Goal: Task Accomplishment & Management: Use online tool/utility

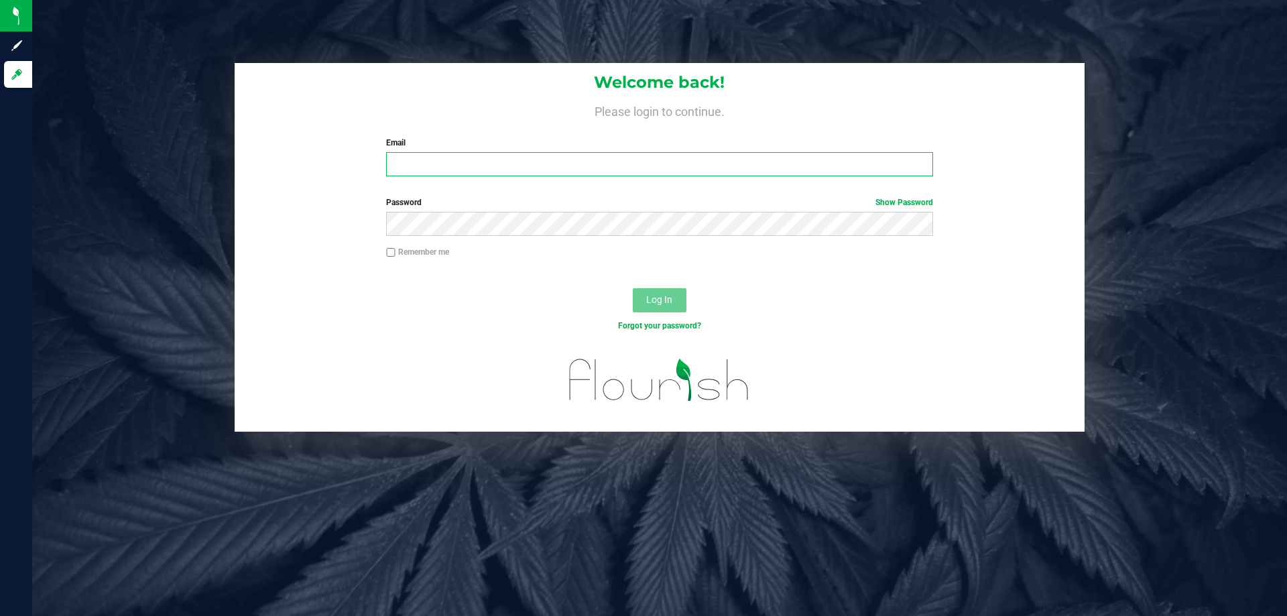
click at [412, 170] on input "Email" at bounding box center [659, 164] width 546 height 24
type input "[EMAIL_ADDRESS][DOMAIN_NAME]"
click at [633, 288] on button "Log In" at bounding box center [660, 300] width 54 height 24
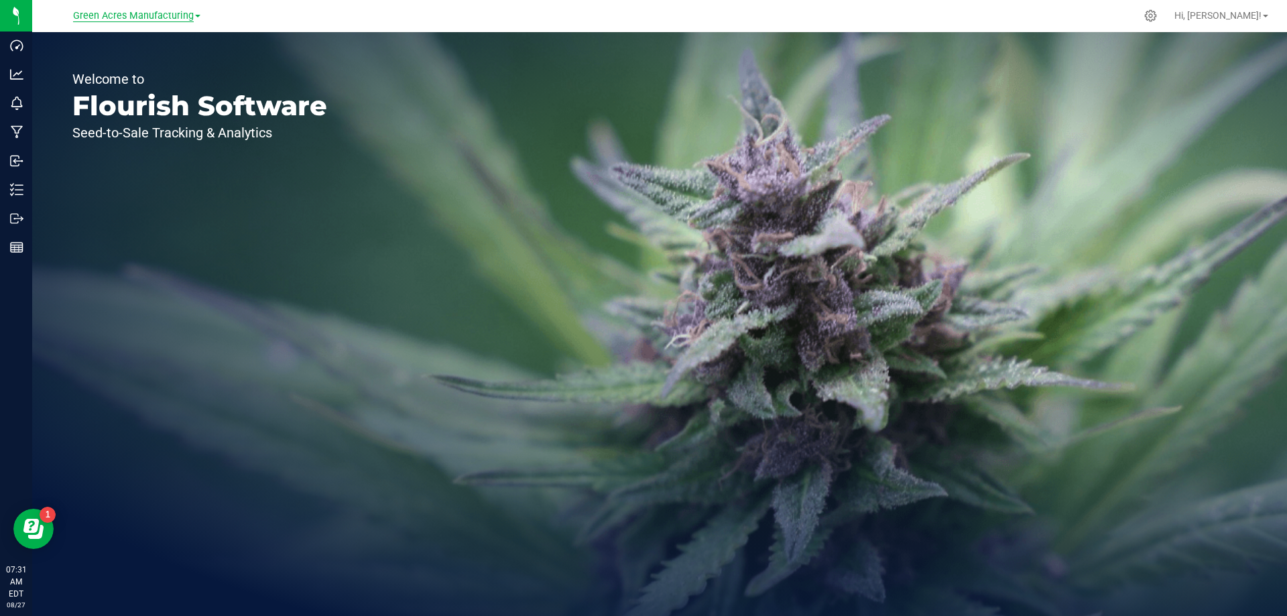
click at [189, 15] on span "Green Acres Manufacturing" at bounding box center [133, 16] width 121 height 12
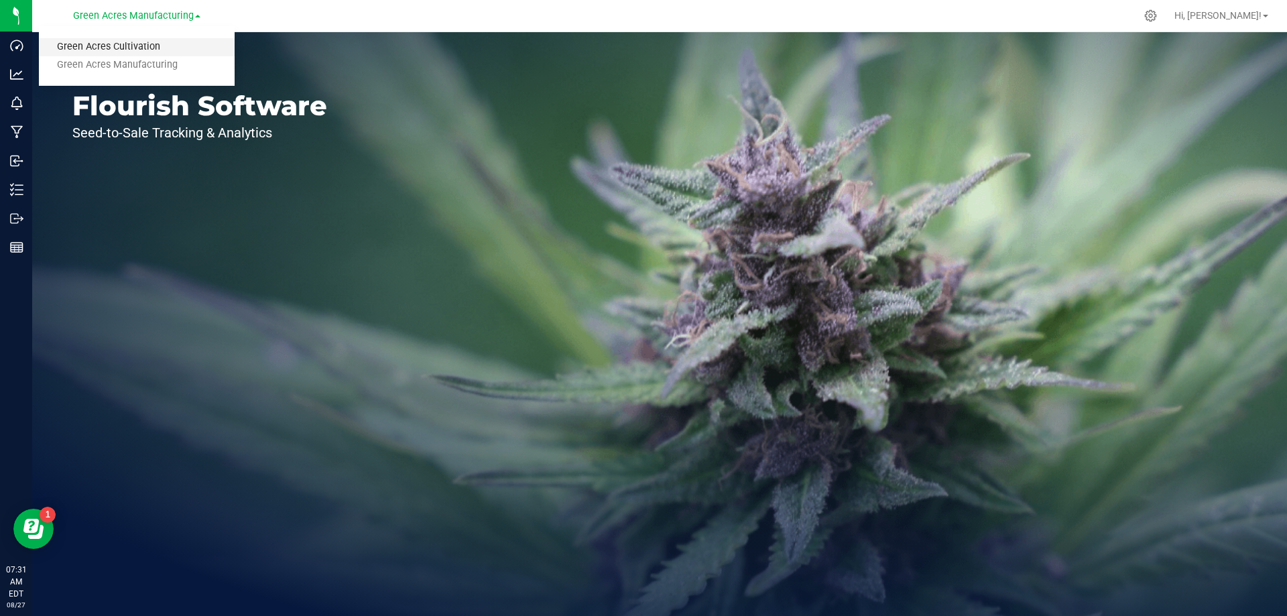
click at [176, 53] on link "Green Acres Cultivation" at bounding box center [137, 47] width 196 height 18
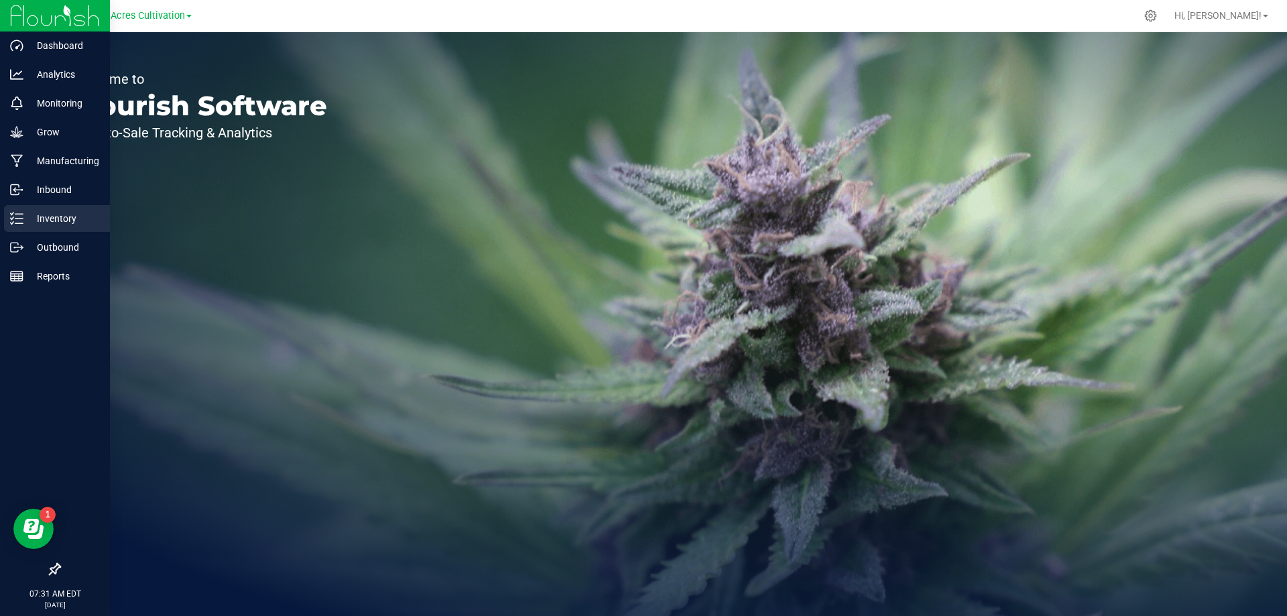
click at [25, 209] on div "Inventory" at bounding box center [57, 218] width 106 height 27
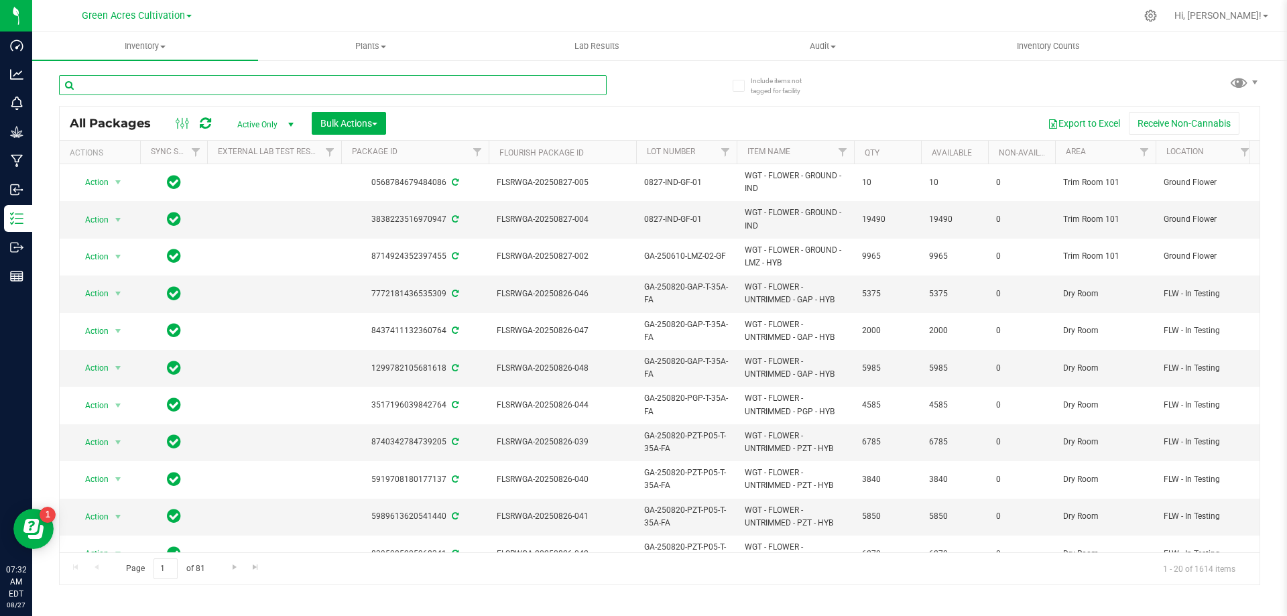
click at [147, 94] on input "text" at bounding box center [333, 85] width 548 height 20
paste input "GA-250812-HTM-29-FA"
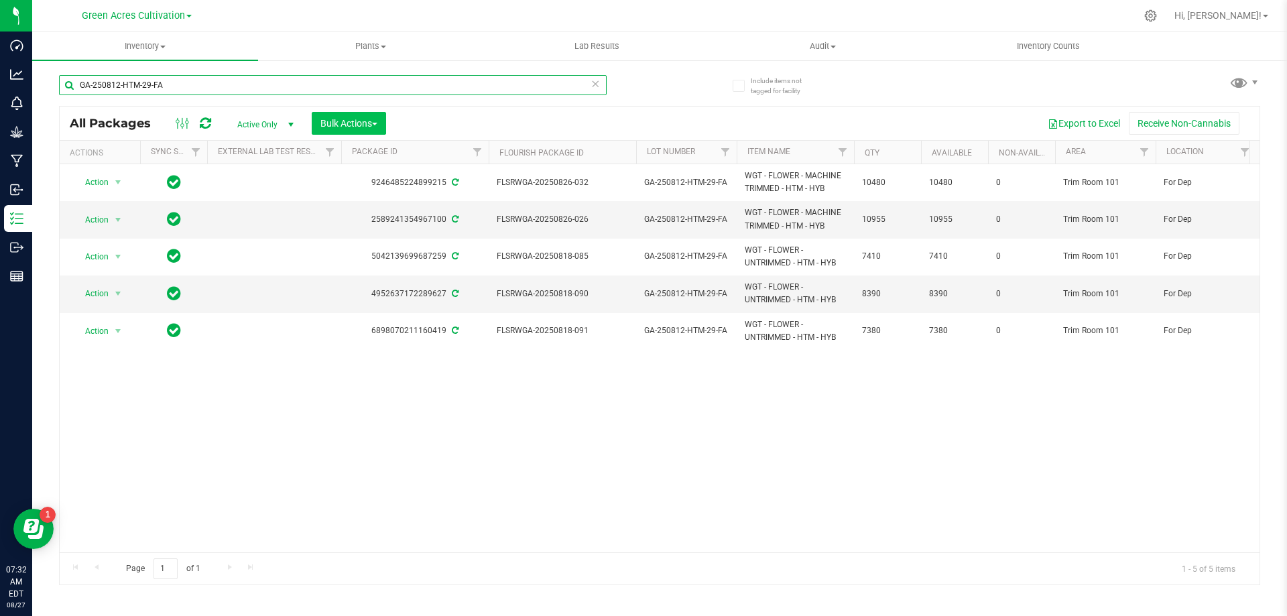
type input "GA-250812-HTM-29-FA"
click at [374, 126] on span "Bulk Actions" at bounding box center [348, 123] width 57 height 11
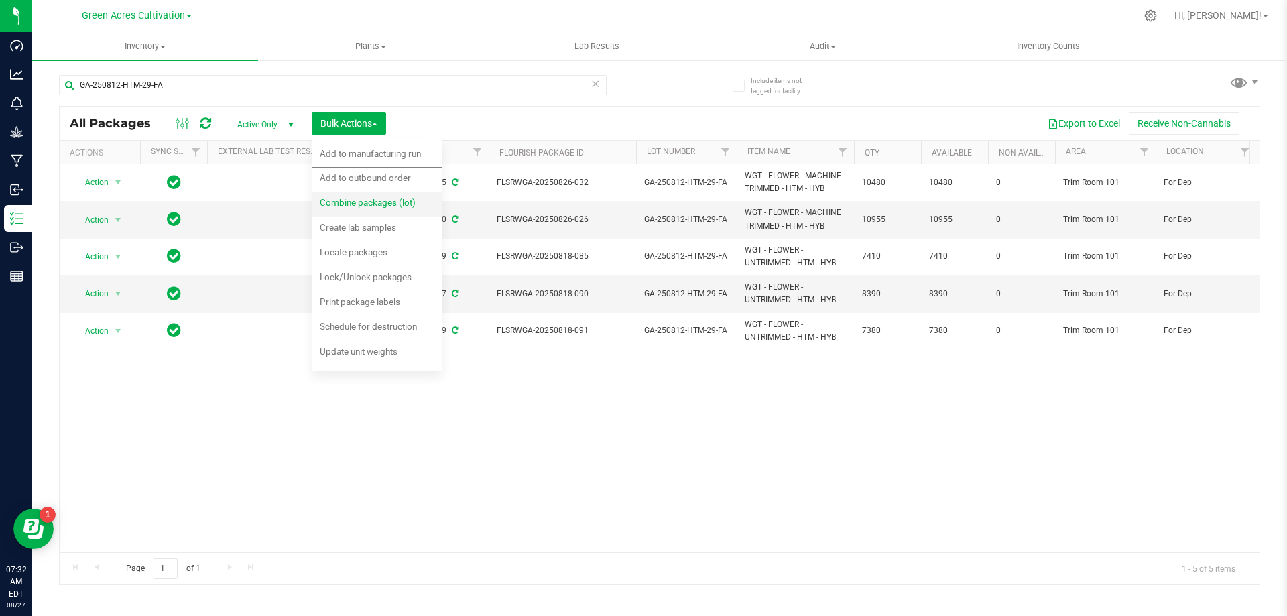
click at [390, 199] on span "Combine packages (lot)" at bounding box center [368, 202] width 96 height 11
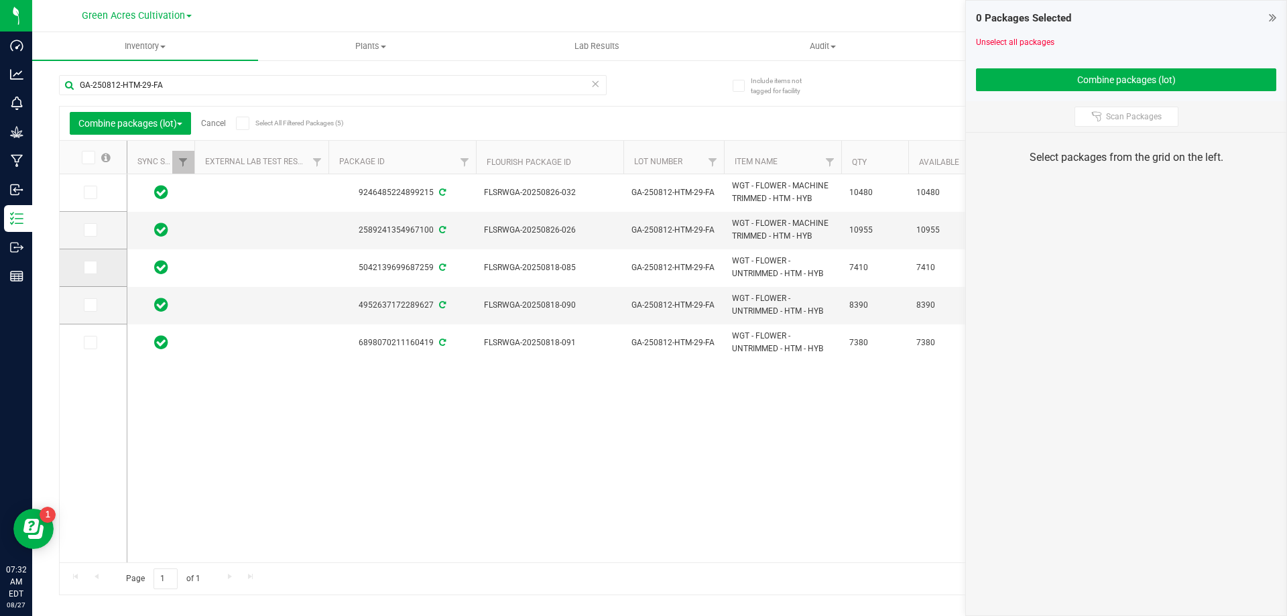
click at [84, 266] on span at bounding box center [90, 267] width 13 height 13
click at [0, 0] on input "checkbox" at bounding box center [0, 0] width 0 height 0
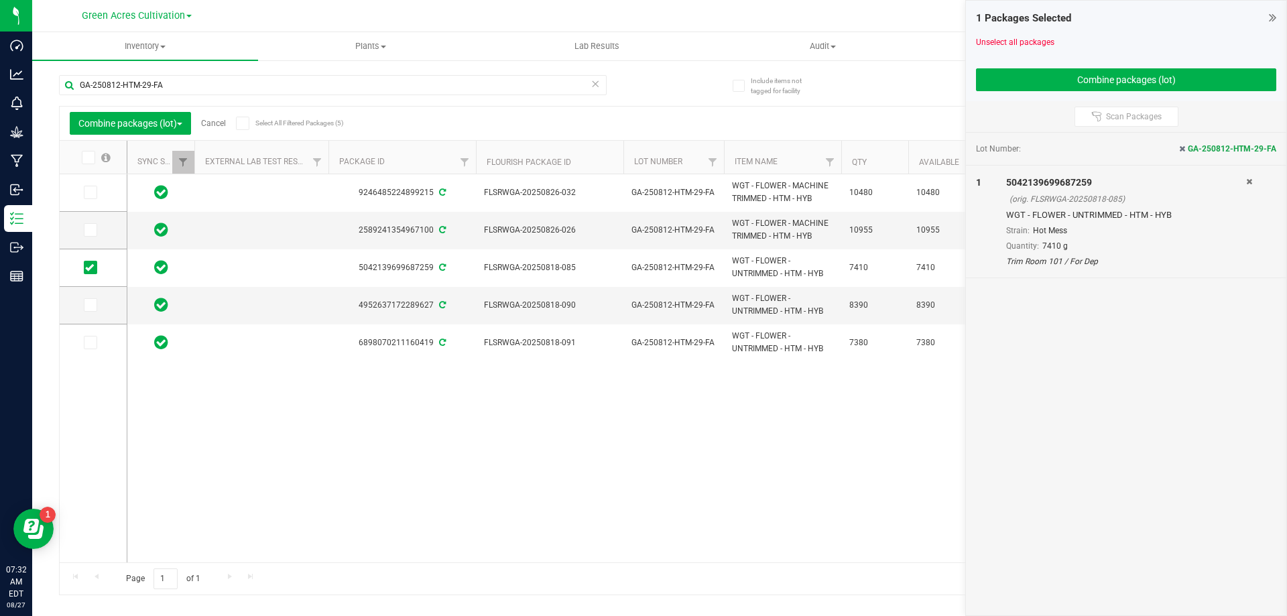
click at [94, 303] on span at bounding box center [90, 304] width 13 height 13
click at [0, 0] on input "checkbox" at bounding box center [0, 0] width 0 height 0
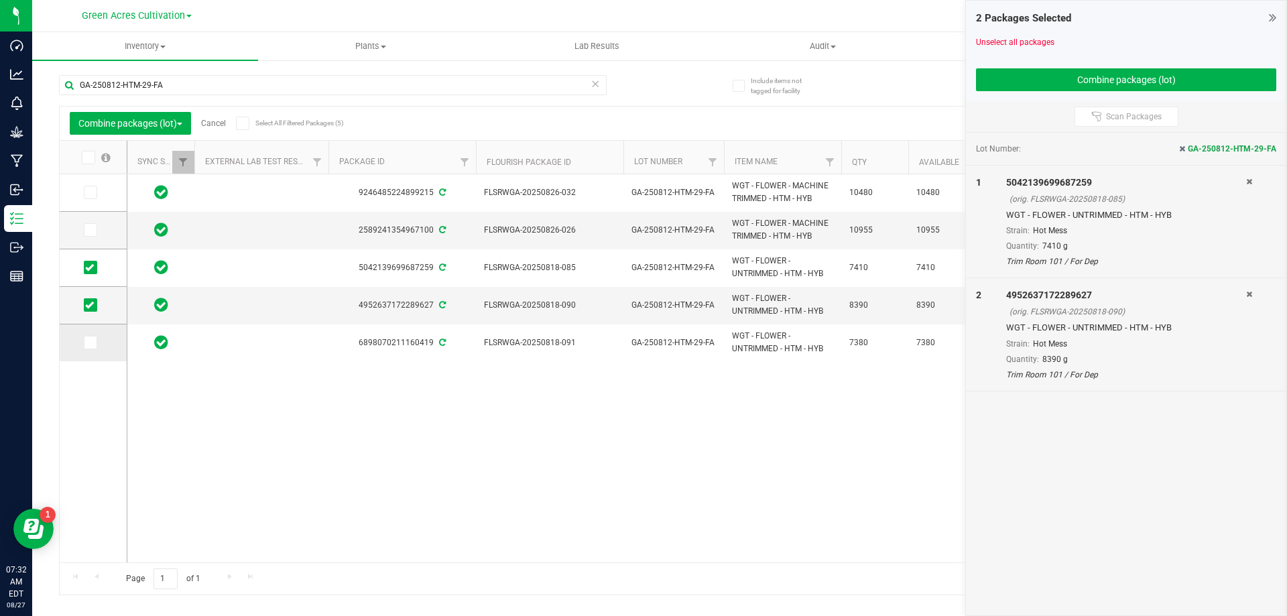
click at [93, 349] on span at bounding box center [90, 342] width 13 height 13
click at [0, 0] on input "checkbox" at bounding box center [0, 0] width 0 height 0
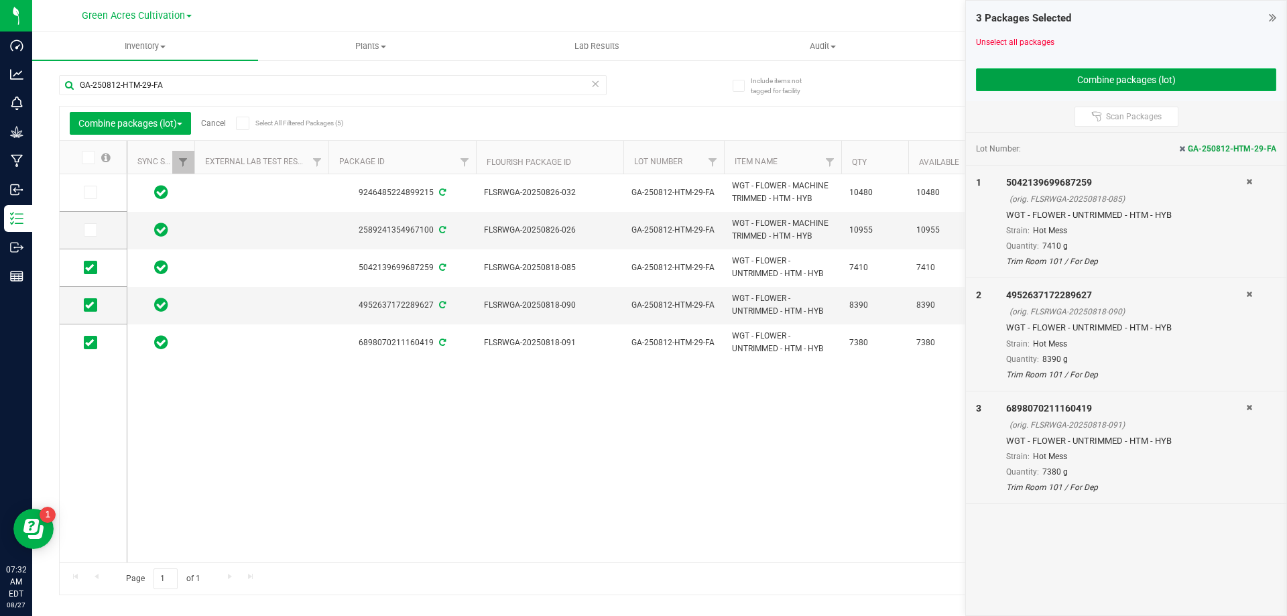
click at [1106, 74] on button "Combine packages (lot)" at bounding box center [1126, 79] width 300 height 23
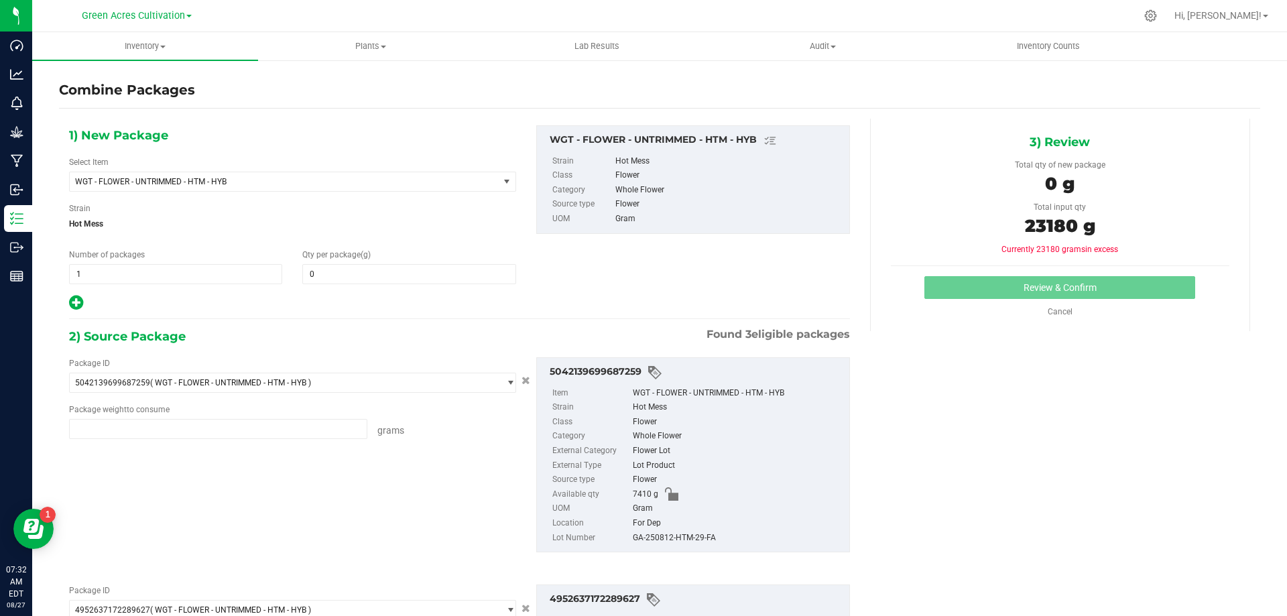
type input "7410.0000 g"
type input "8390.0000 g"
type input "7380.0000 g"
click at [498, 266] on span at bounding box center [408, 274] width 213 height 20
type input "23180"
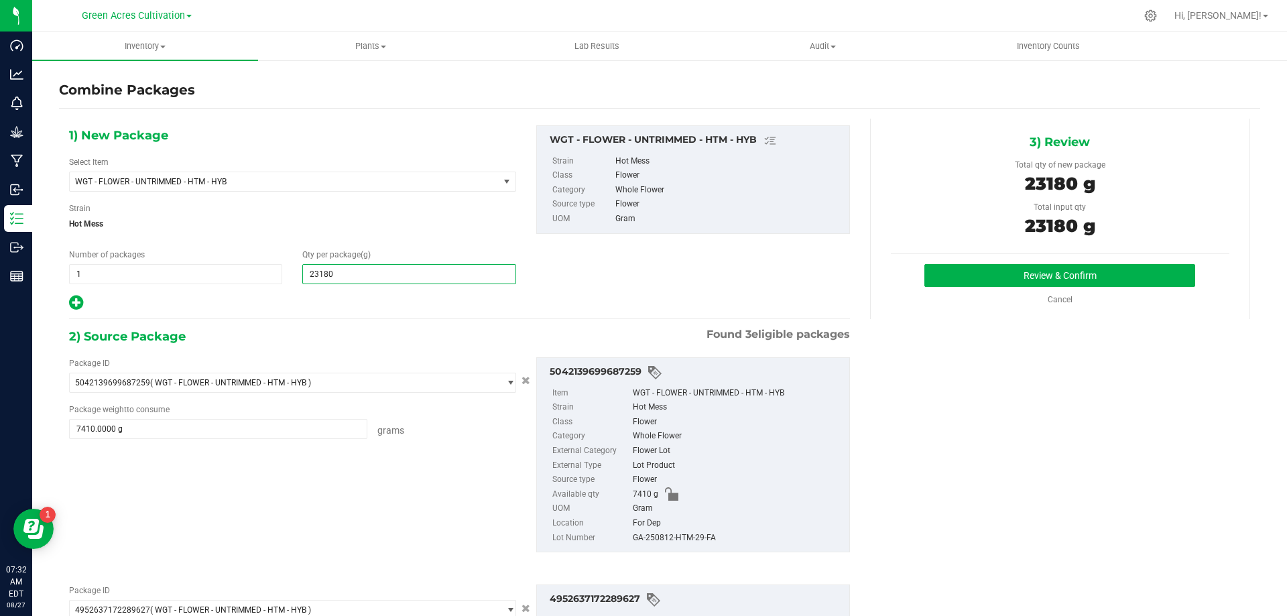
type input "23,180"
click at [701, 539] on div "GA-250812-HTM-29-FA" at bounding box center [738, 538] width 210 height 15
copy div "GA-250812-HTM-29-FA"
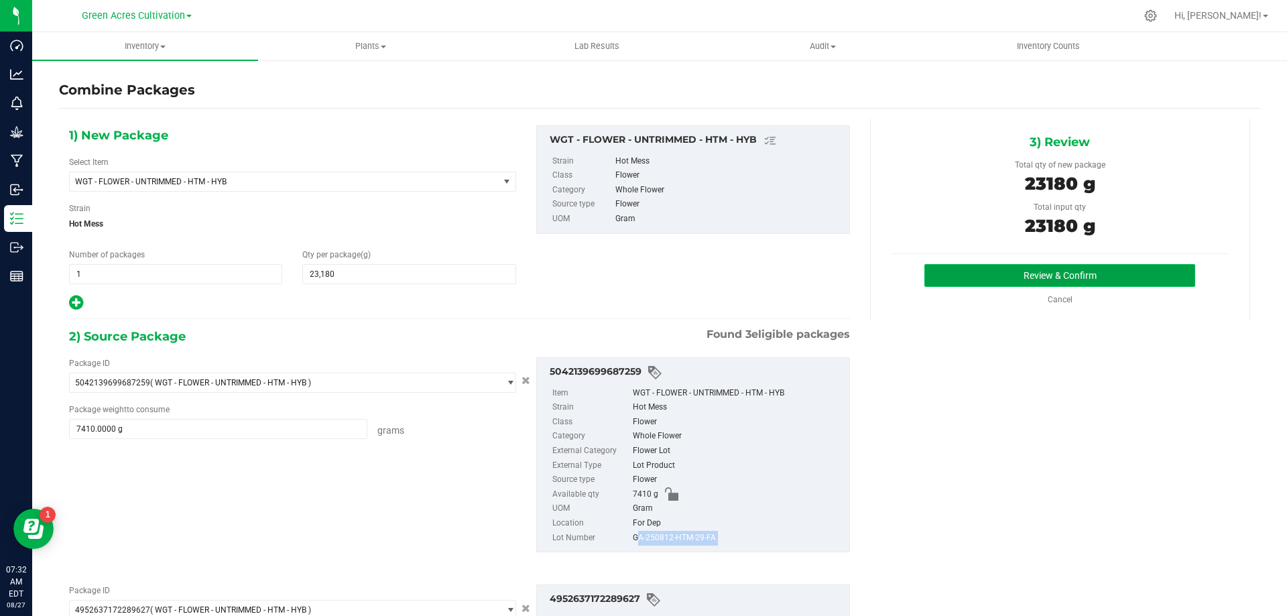
click at [1027, 277] on button "Review & Confirm" at bounding box center [1060, 275] width 271 height 23
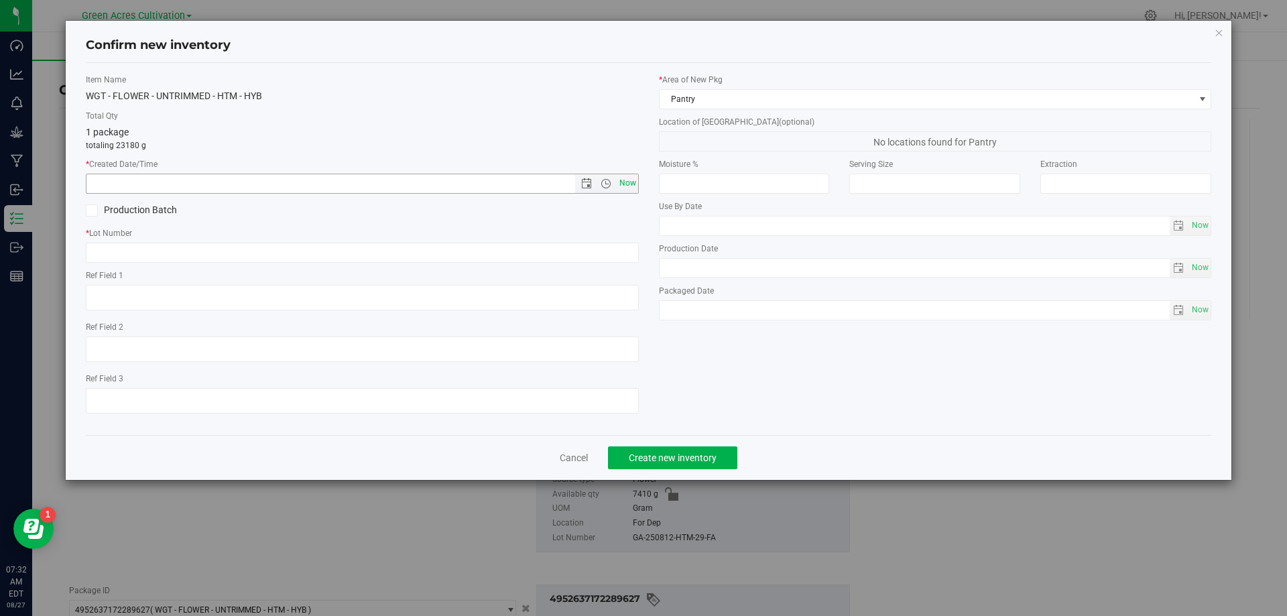
click at [624, 190] on span "Now" at bounding box center [627, 183] width 23 height 19
type input "[DATE] 7:32 AM"
click at [580, 275] on label "Ref Field 1" at bounding box center [362, 276] width 553 height 12
click at [586, 256] on input "text" at bounding box center [362, 253] width 553 height 20
paste input "GA-250812-HTM-29-FA"
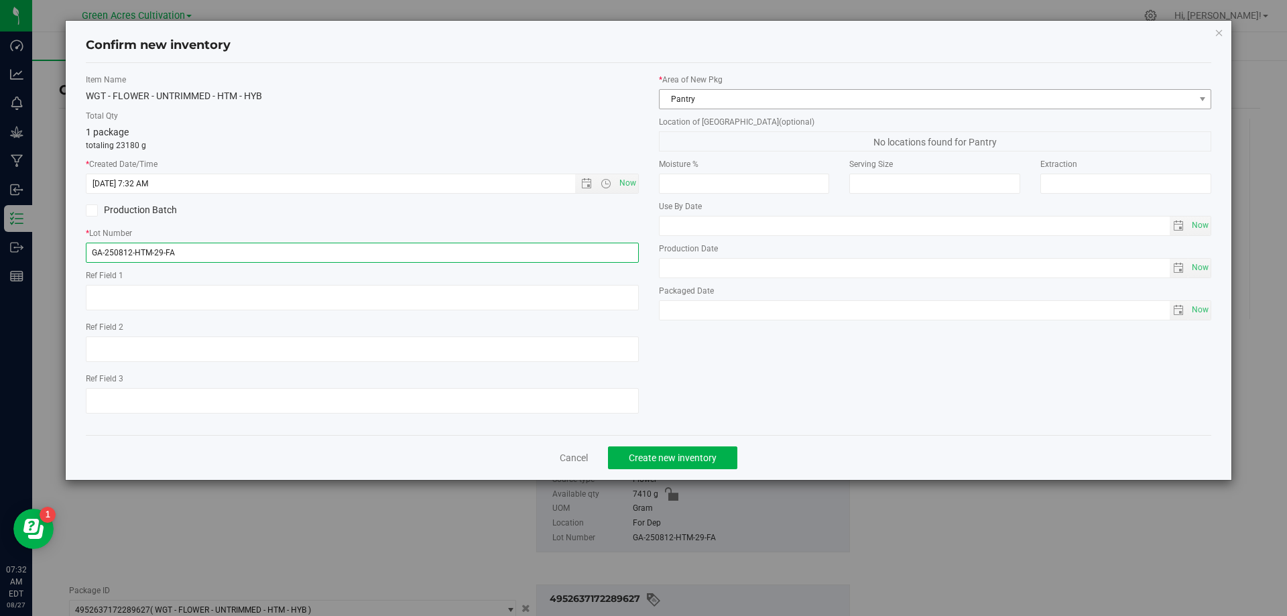
type input "GA-250812-HTM-29-FA"
click at [748, 109] on span "Pantry" at bounding box center [935, 99] width 553 height 20
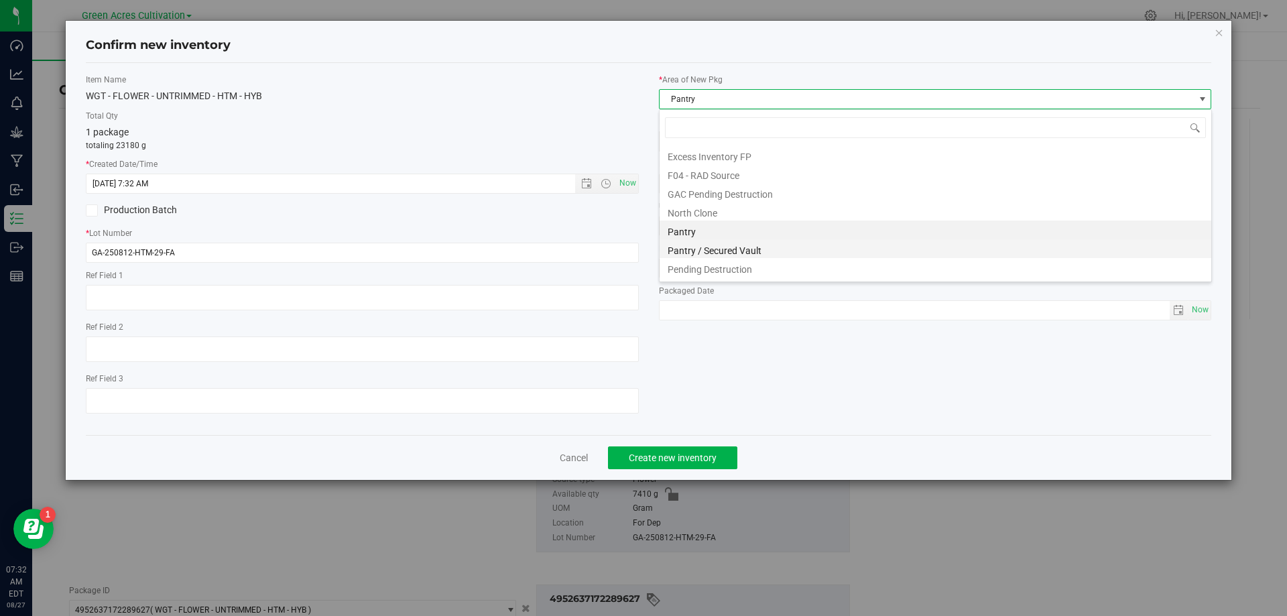
scroll to position [185, 0]
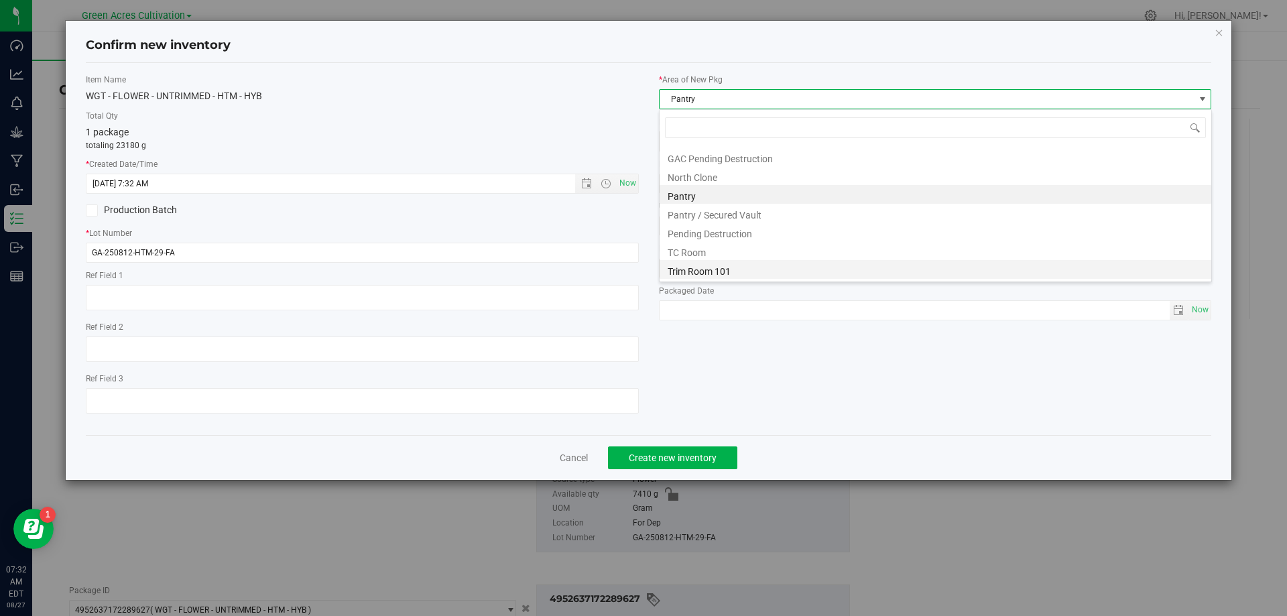
click at [711, 274] on li "Trim Room 101" at bounding box center [936, 269] width 552 height 19
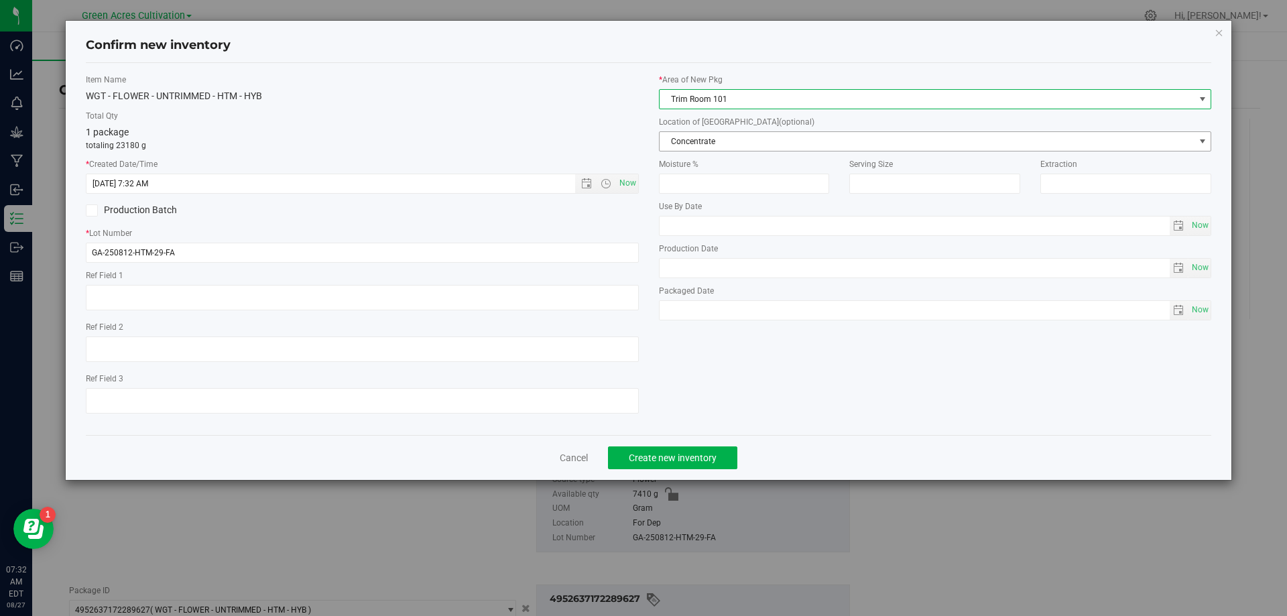
click at [745, 135] on span "Concentrate" at bounding box center [927, 141] width 535 height 19
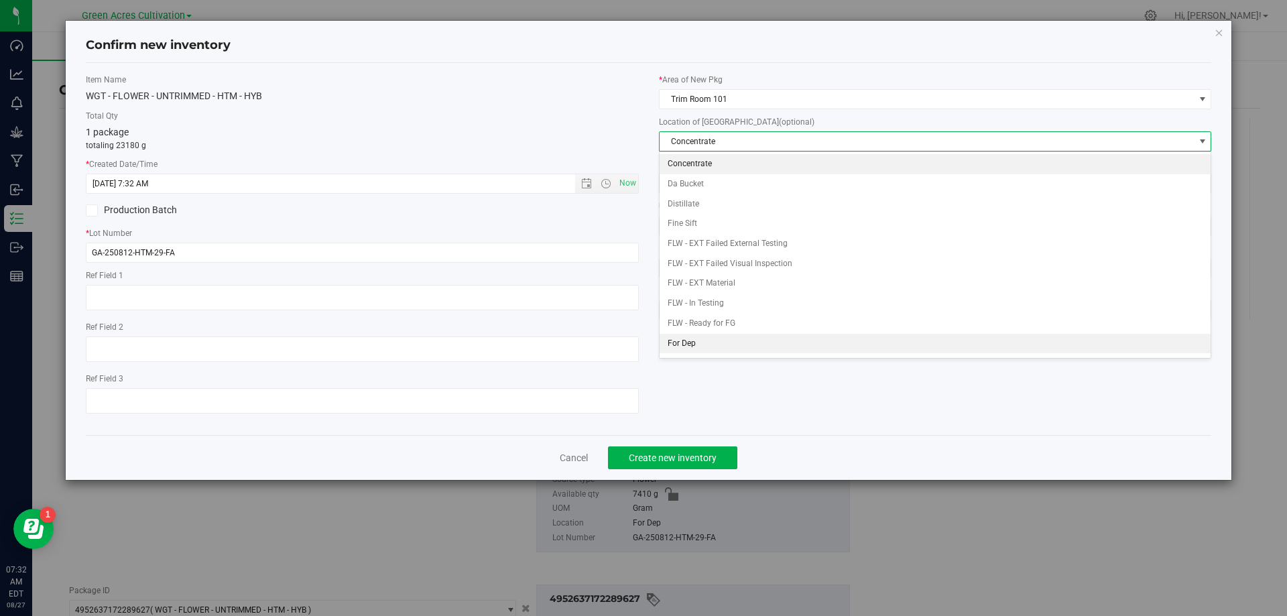
click at [714, 345] on li "For Dep" at bounding box center [936, 344] width 552 height 20
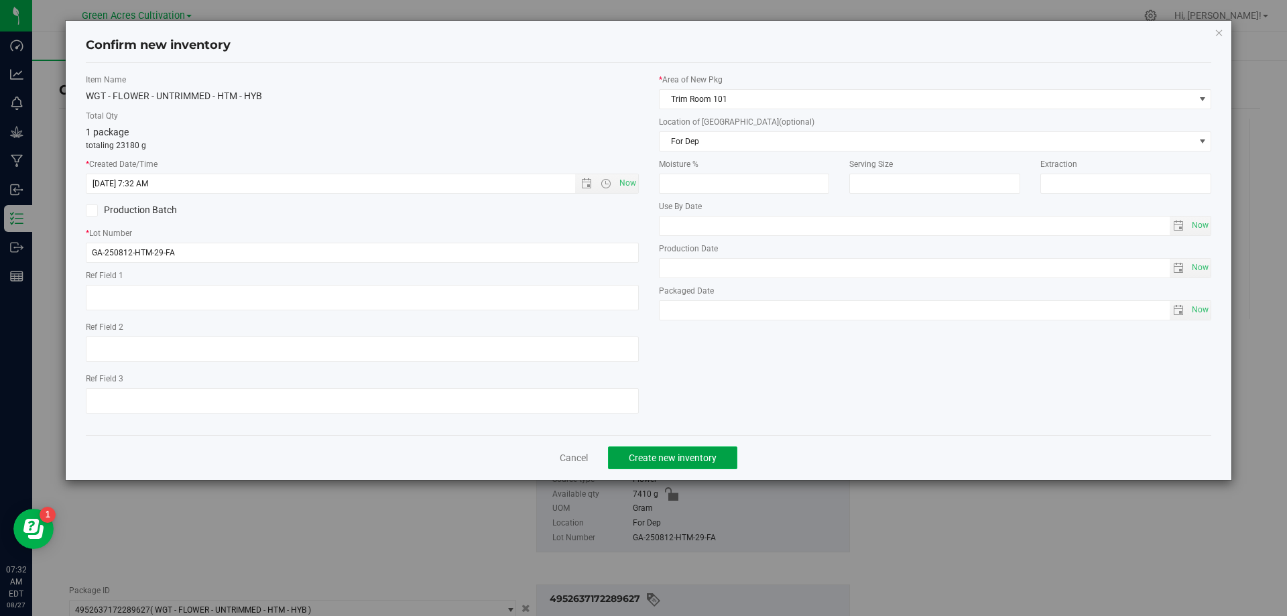
click at [694, 458] on span "Create new inventory" at bounding box center [673, 458] width 88 height 11
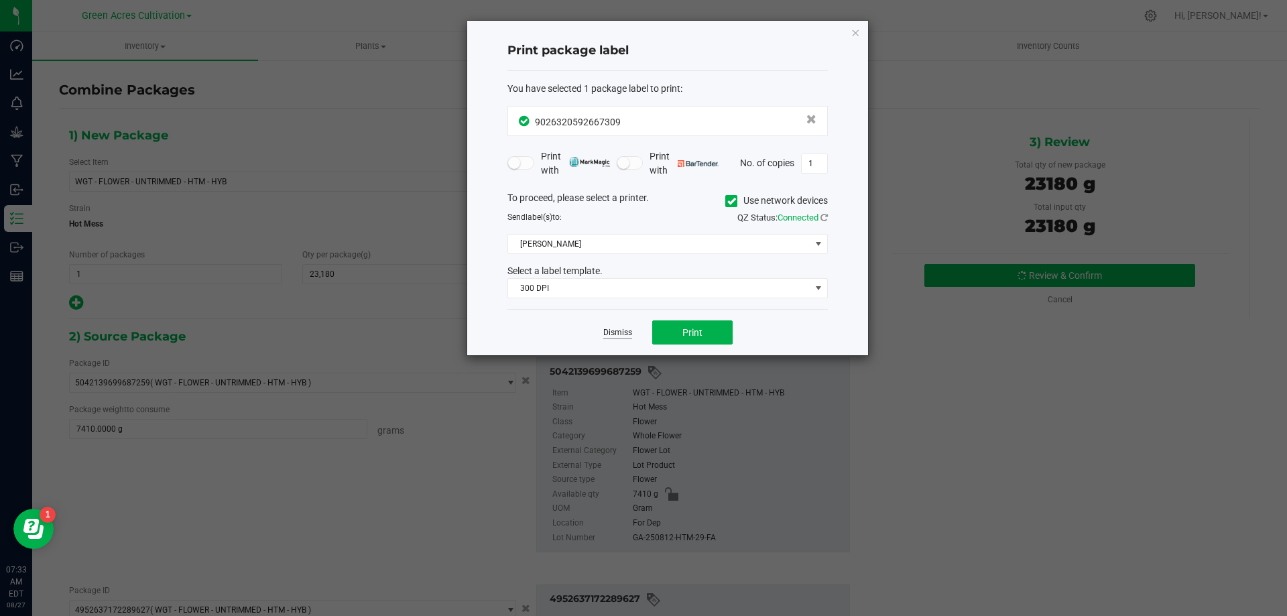
click at [604, 332] on link "Dismiss" at bounding box center [617, 332] width 29 height 11
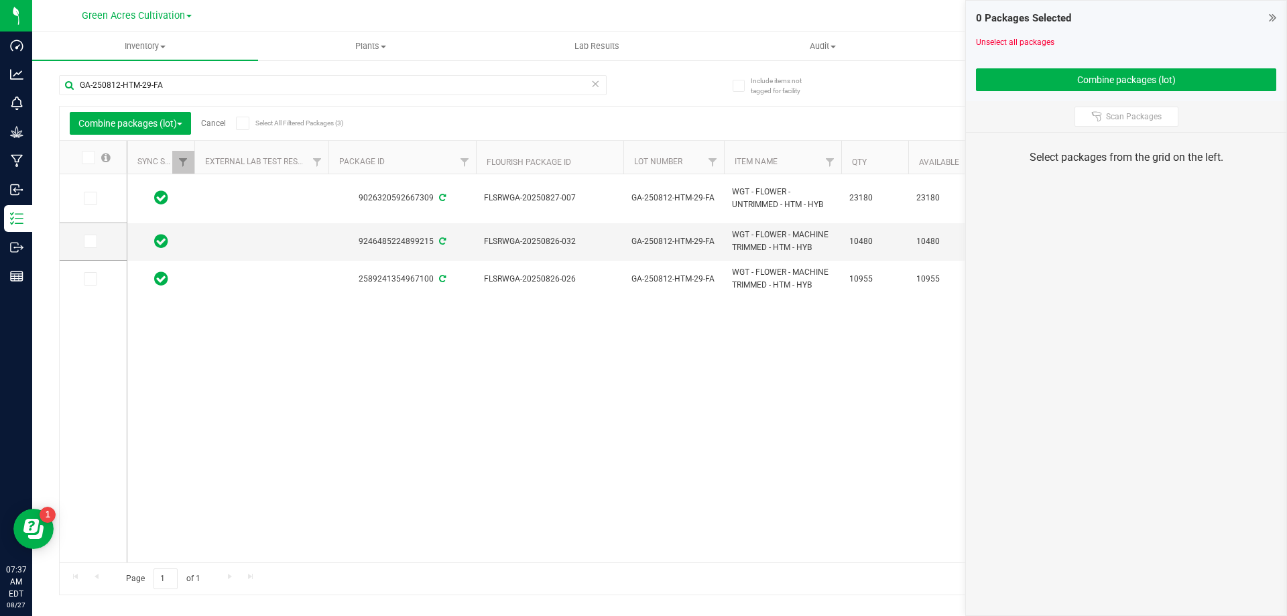
click at [226, 120] on link "Cancel" at bounding box center [213, 123] width 25 height 9
